Goal: Task Accomplishment & Management: Use online tool/utility

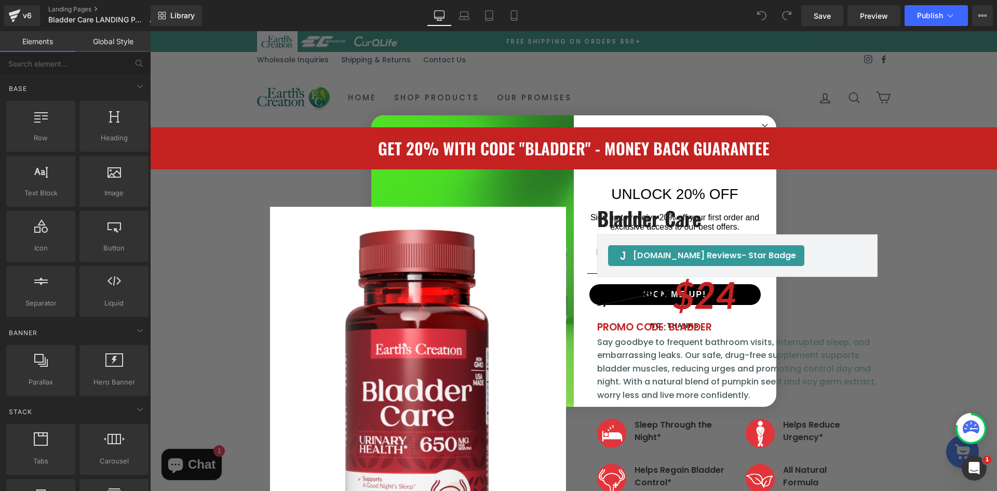
click at [761, 124] on circle "Close dialog" at bounding box center [765, 127] width 12 height 12
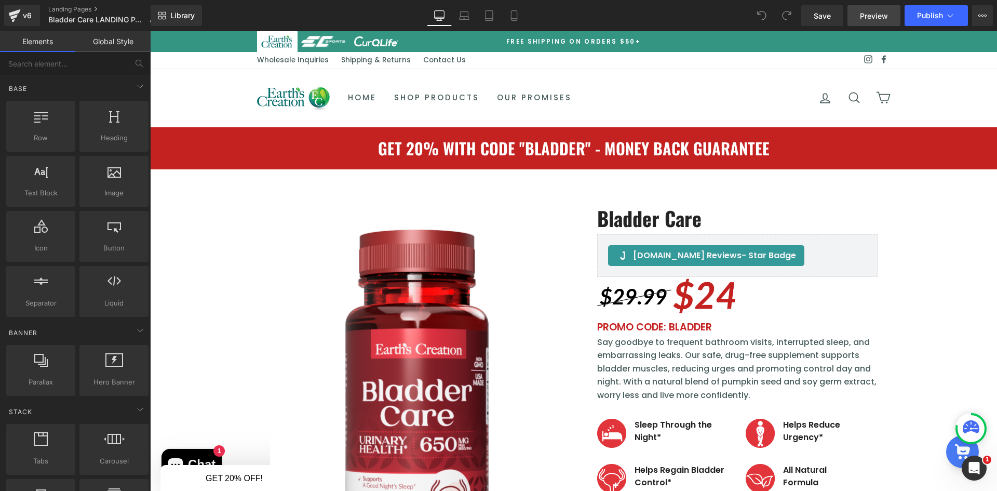
click at [886, 17] on span "Preview" at bounding box center [874, 15] width 28 height 11
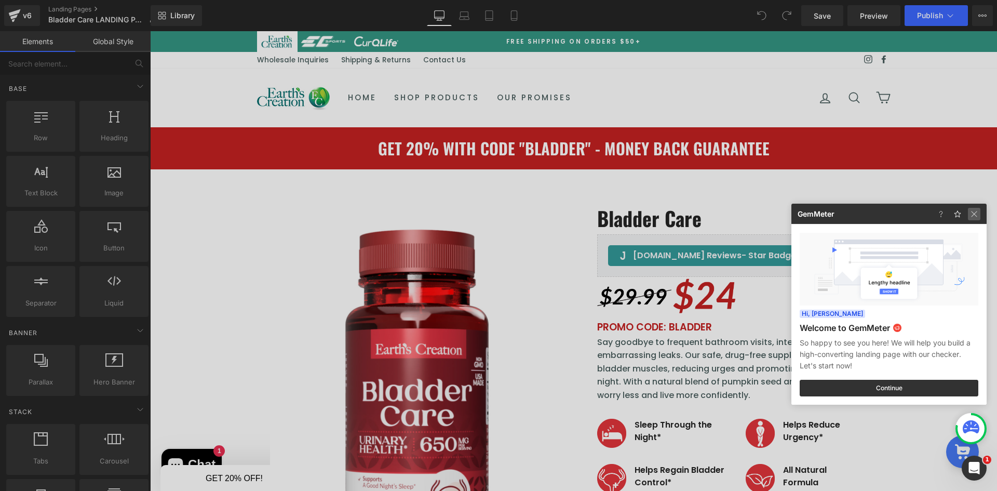
click at [975, 214] on img at bounding box center [974, 214] width 12 height 12
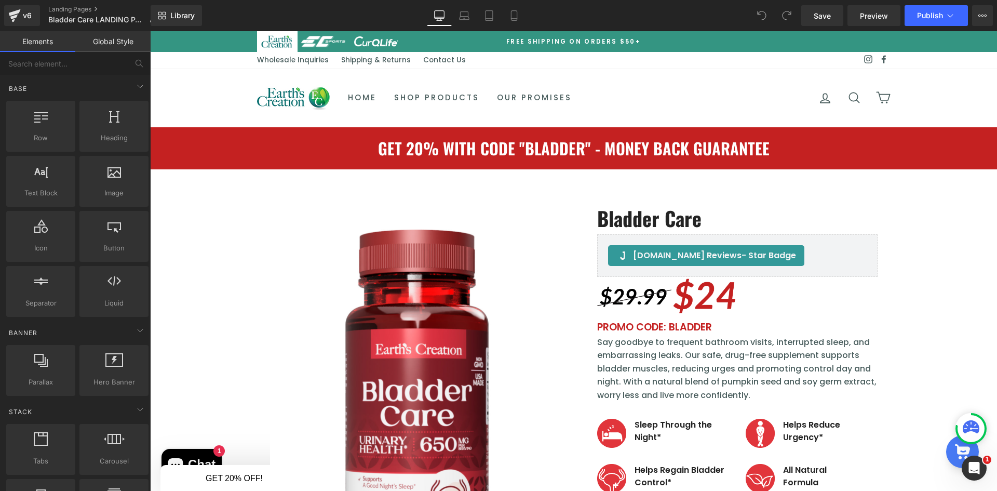
click at [958, 3] on div "Library Desktop Desktop Laptop Tablet Mobile Save Preview Publish Scheduled Vie…" at bounding box center [574, 15] width 847 height 31
click at [957, 19] on button "Publish" at bounding box center [936, 15] width 63 height 21
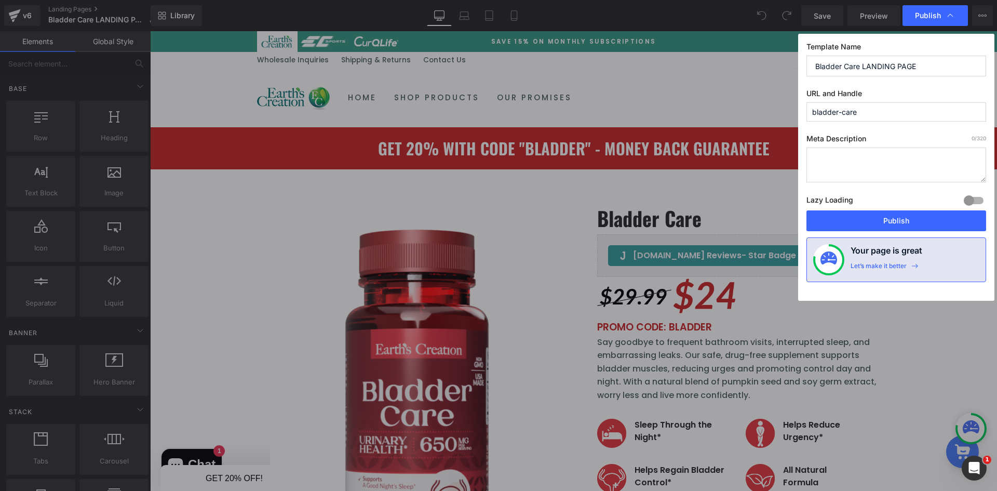
click at [927, 114] on input "bladder-care" at bounding box center [897, 111] width 180 height 19
type input "bladder-care1"
click at [891, 220] on button "Publish" at bounding box center [897, 220] width 180 height 21
